Goal: Task Accomplishment & Management: Manage account settings

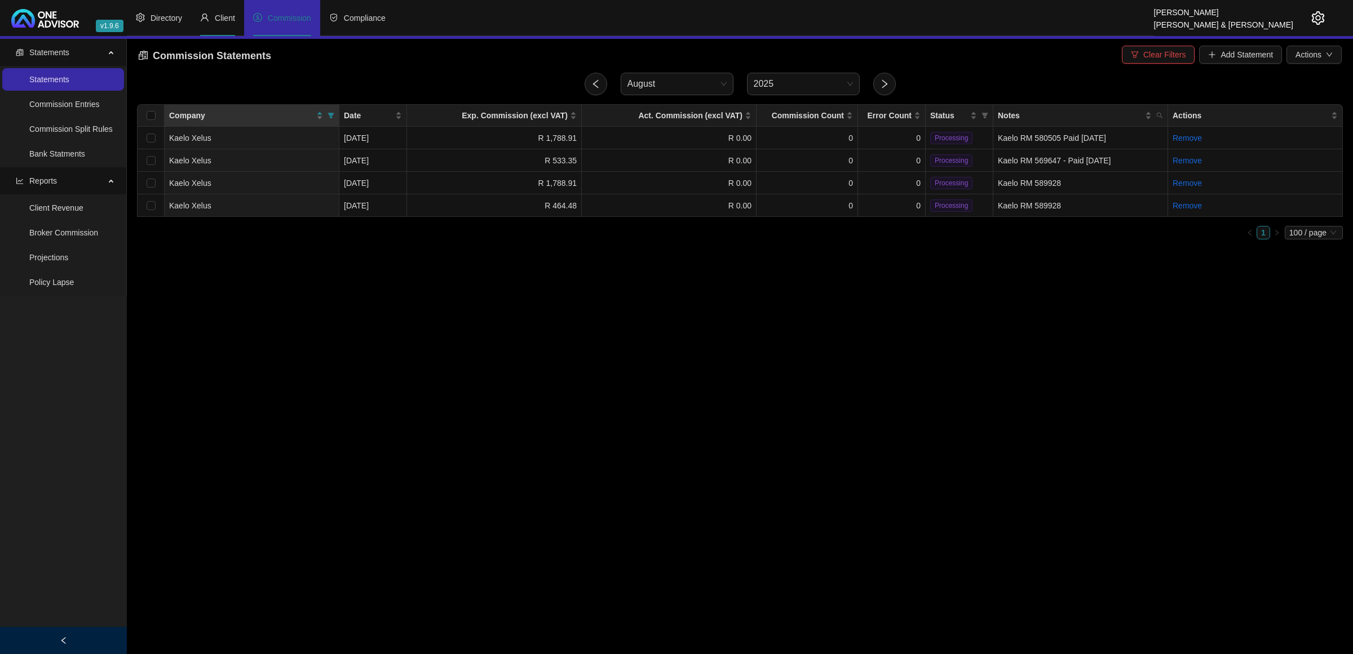
click at [216, 24] on li "Client" at bounding box center [217, 18] width 53 height 36
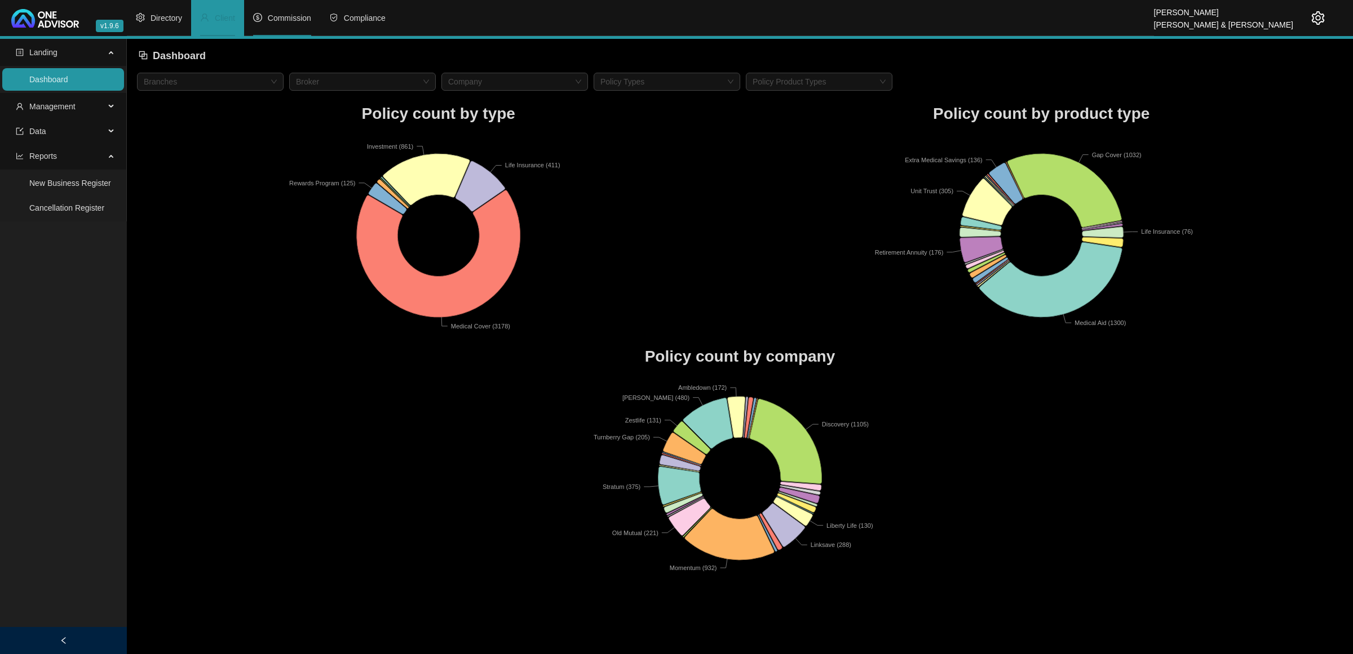
click at [295, 21] on span "Commission" at bounding box center [289, 18] width 43 height 9
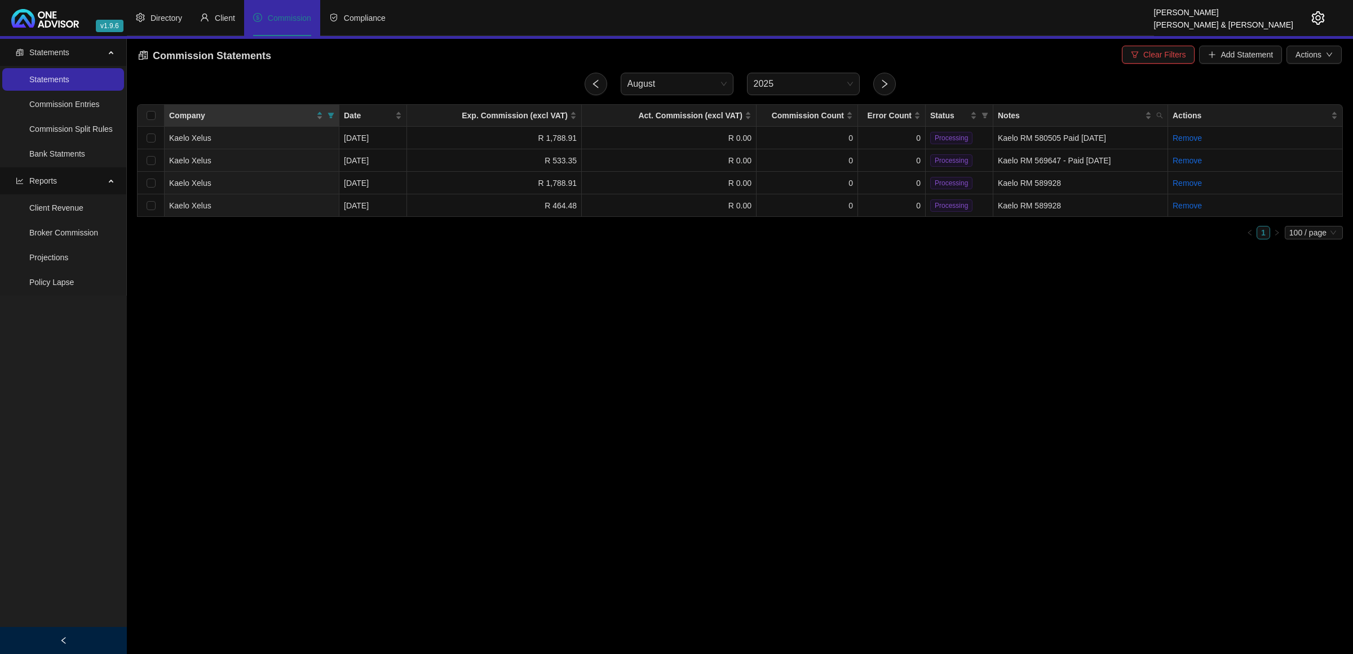
click at [1317, 15] on icon "setting" at bounding box center [1318, 18] width 14 height 14
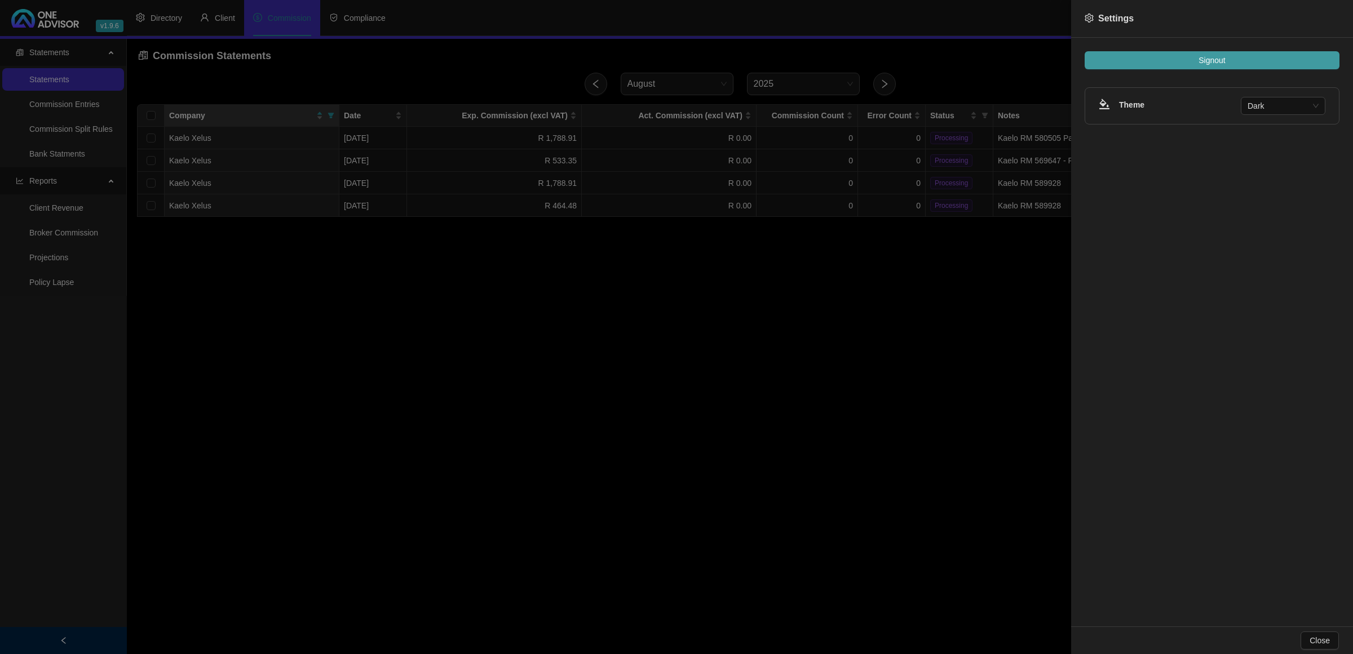
click at [1252, 61] on button "Signout" at bounding box center [1211, 60] width 255 height 18
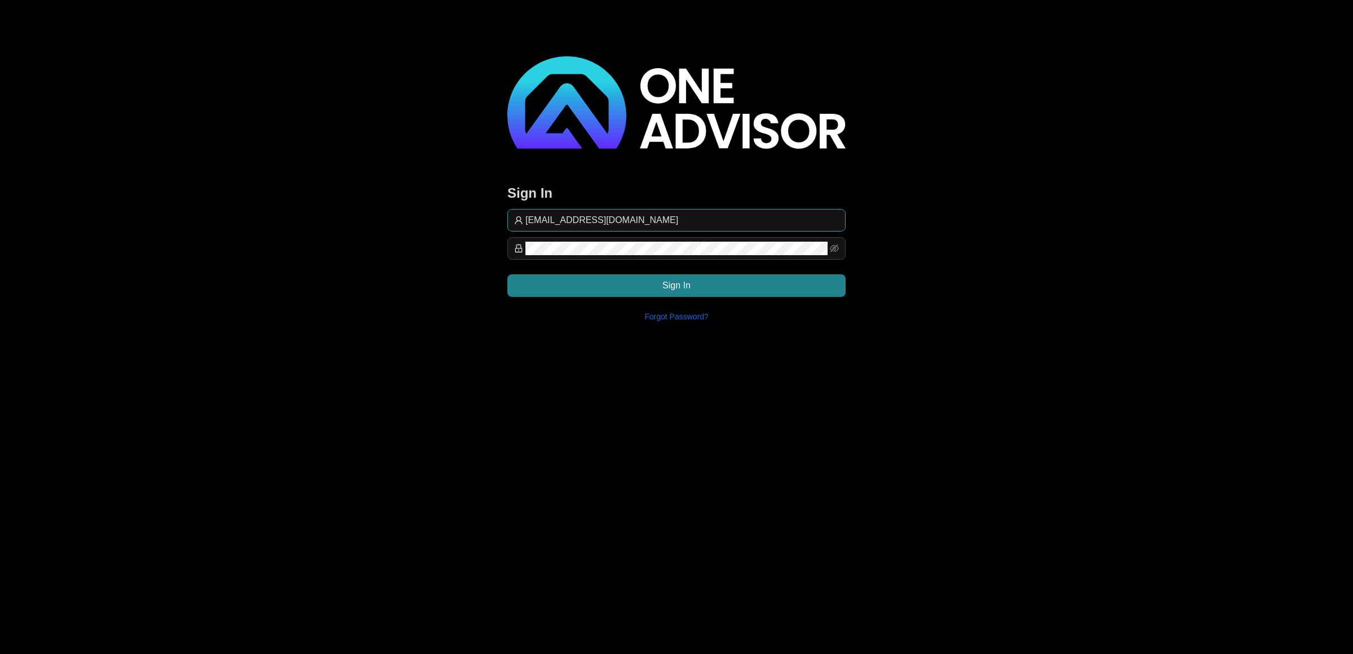
click at [711, 217] on input "[EMAIL_ADDRESS][DOMAIN_NAME]" at bounding box center [681, 221] width 313 height 14
type input "commission@lifeplan"
click at [763, 282] on button "Sign In" at bounding box center [676, 285] width 338 height 23
